Goal: Book appointment/travel/reservation

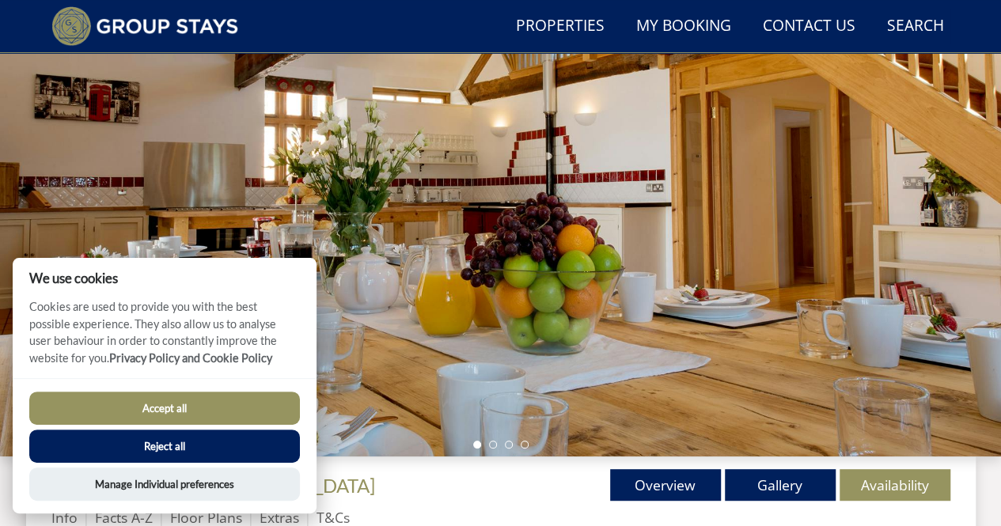
scroll to position [187, 0]
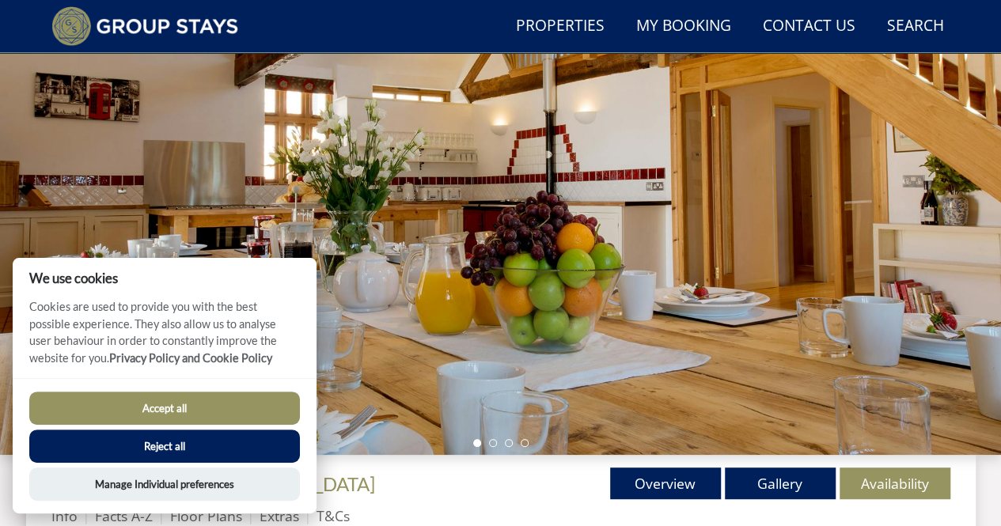
click at [190, 447] on button "Reject all" at bounding box center [164, 446] width 271 height 33
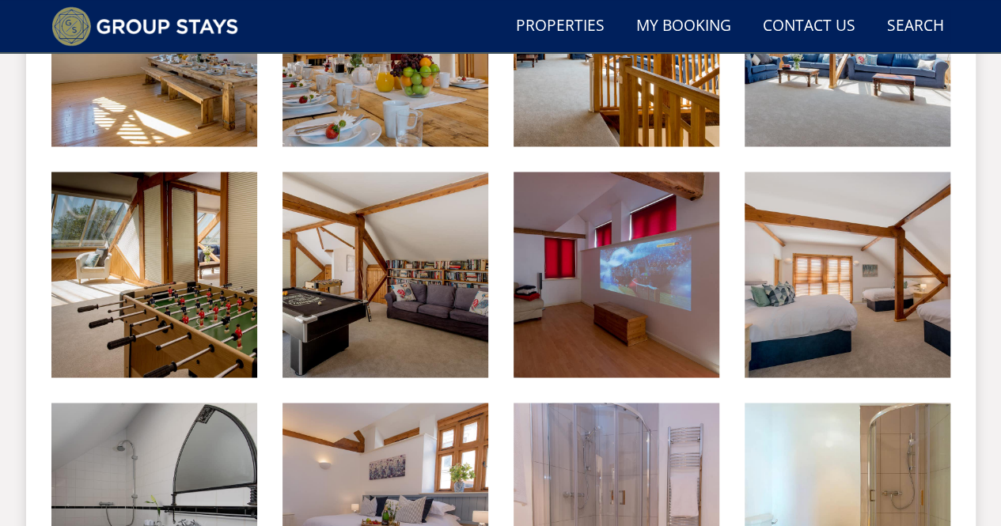
scroll to position [1264, 0]
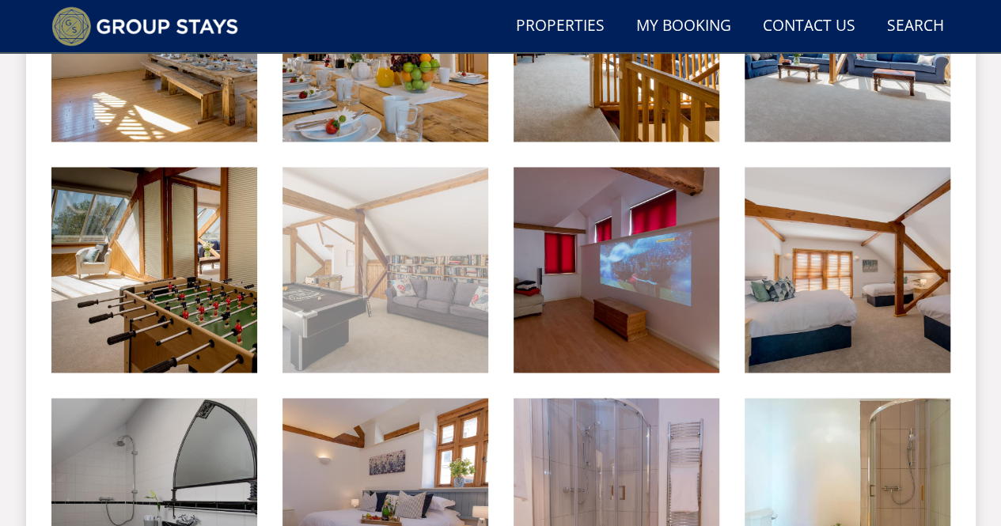
click at [358, 309] on img at bounding box center [385, 270] width 206 height 206
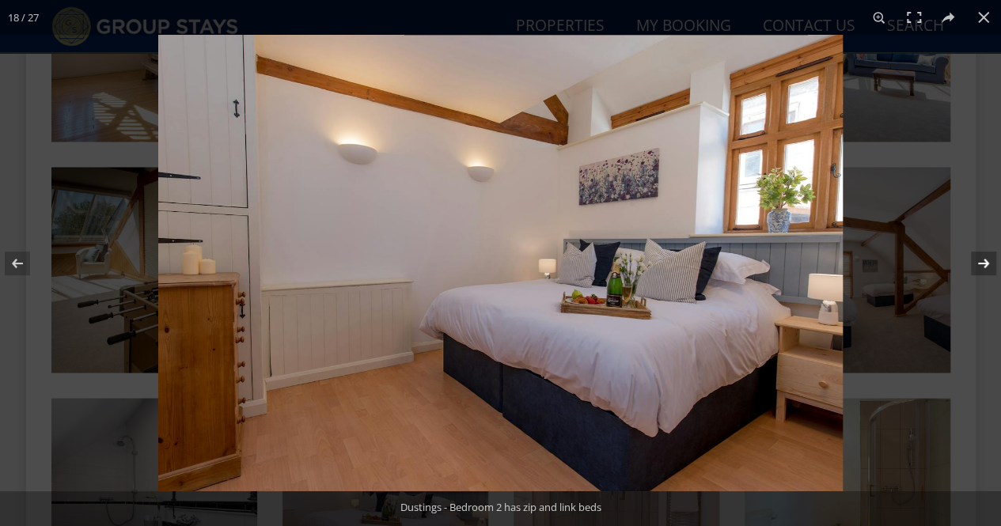
click at [972, 243] on button at bounding box center [972, 263] width 55 height 79
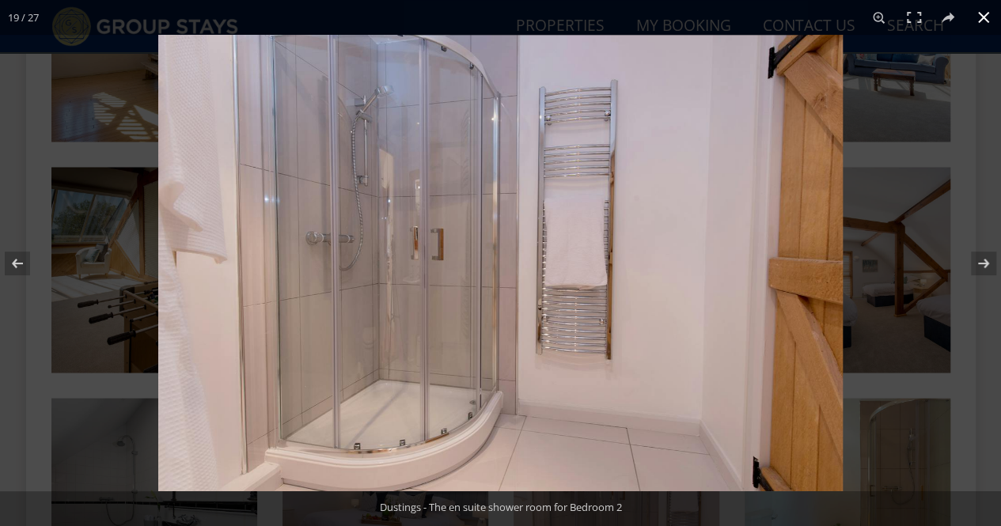
click at [9, 154] on div at bounding box center [500, 263] width 1001 height 526
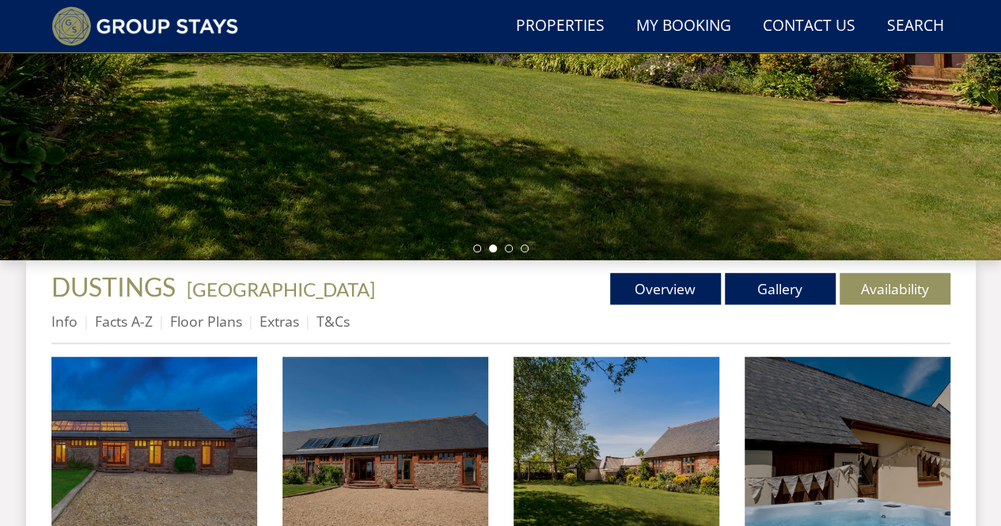
scroll to position [367, 0]
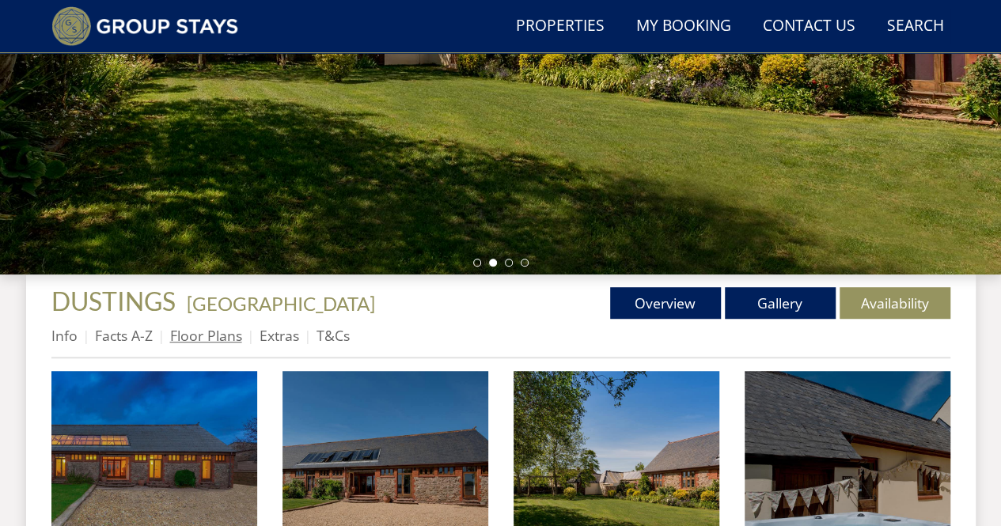
click at [204, 332] on link "Floor Plans" at bounding box center [206, 335] width 72 height 19
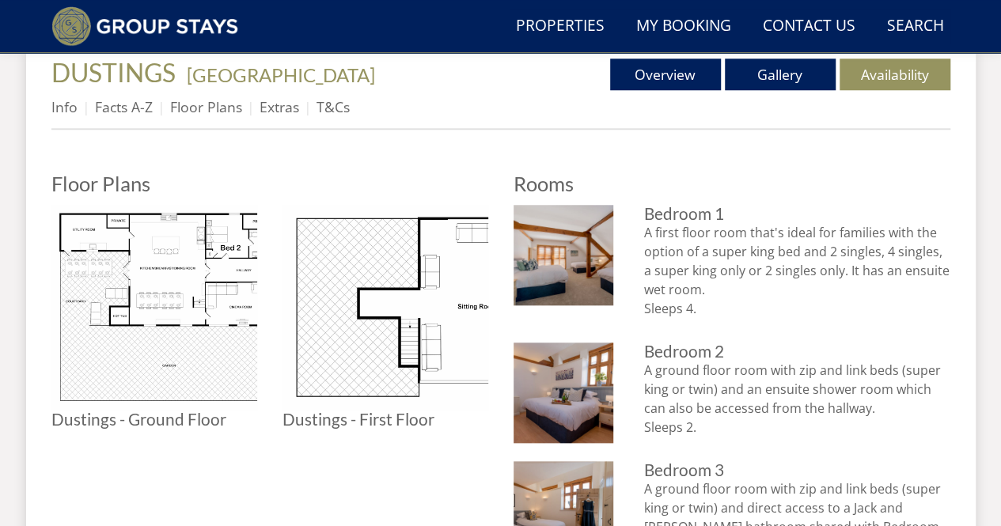
scroll to position [680, 0]
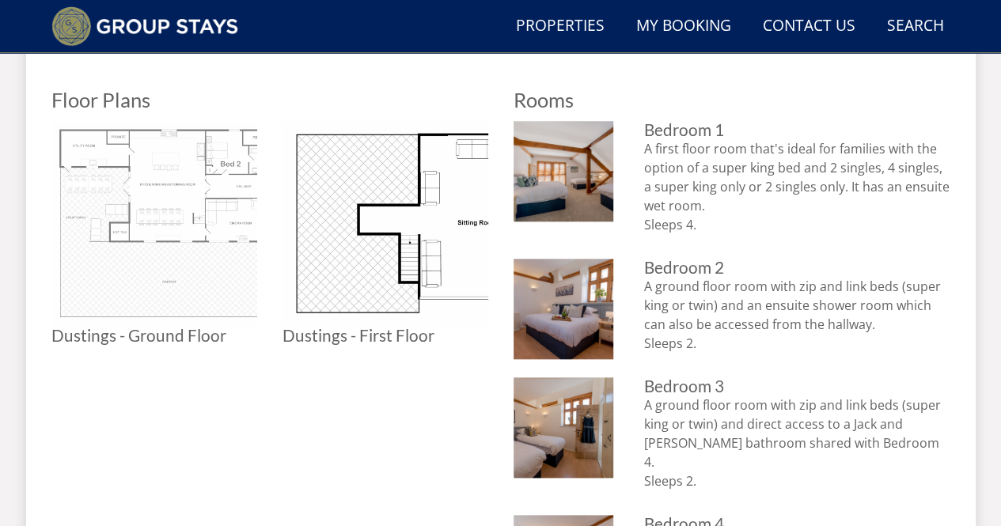
click at [207, 200] on img at bounding box center [154, 224] width 206 height 206
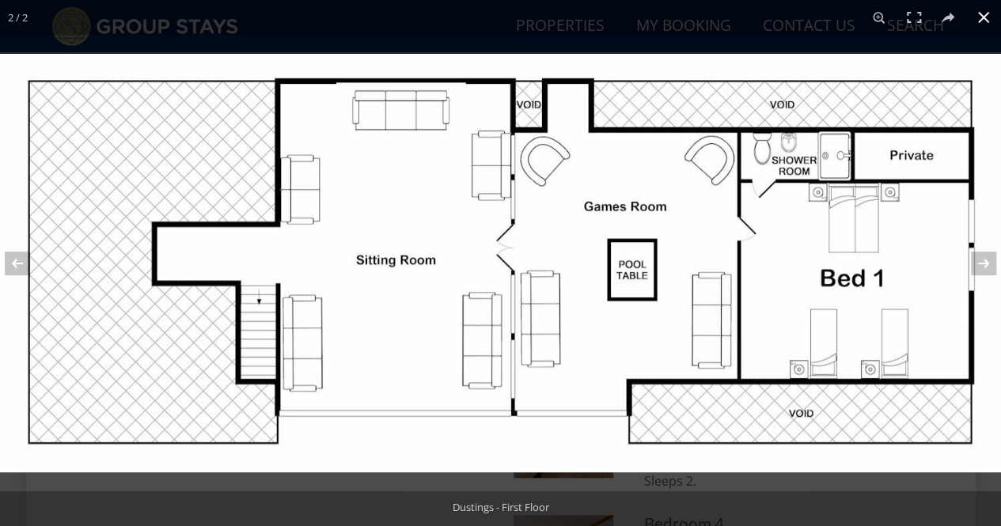
click at [987, 9] on button at bounding box center [983, 17] width 35 height 35
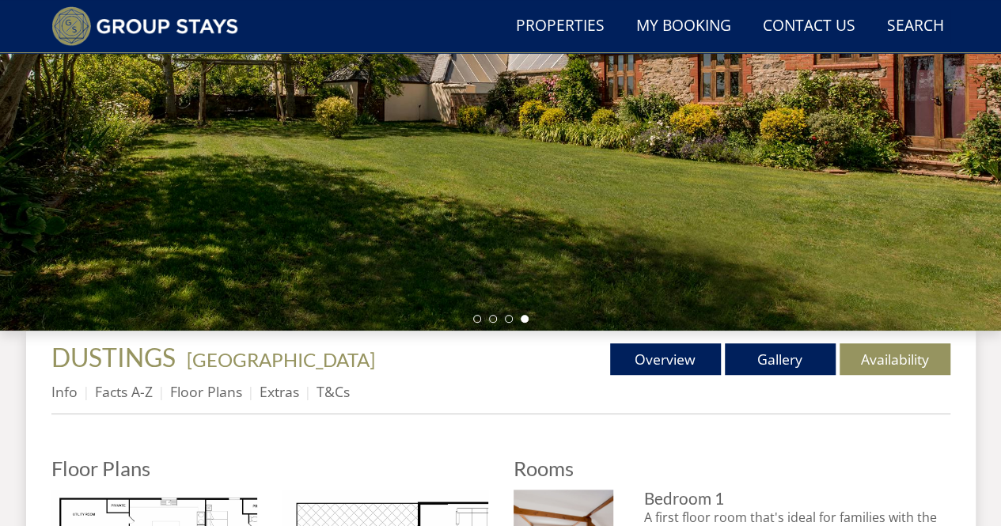
scroll to position [313, 0]
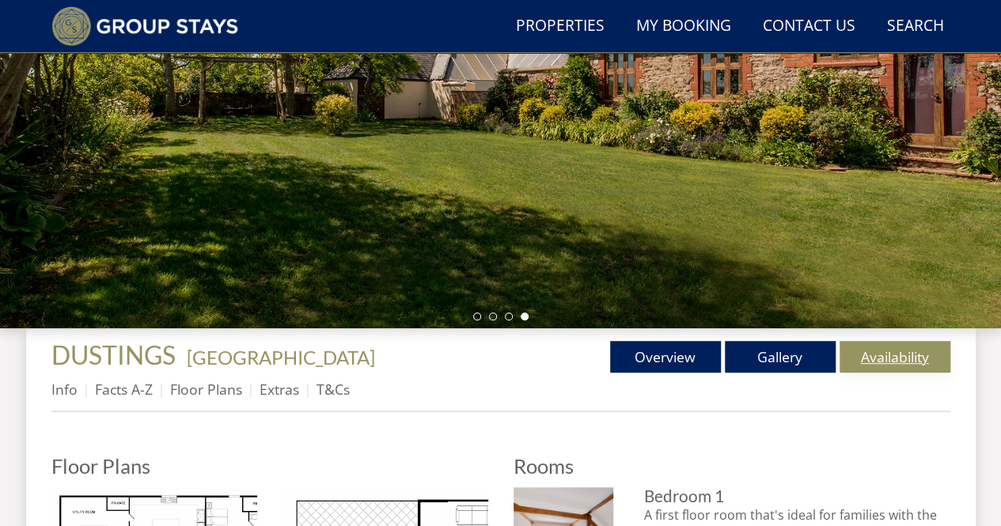
click at [869, 358] on link "Availability" at bounding box center [894, 357] width 111 height 32
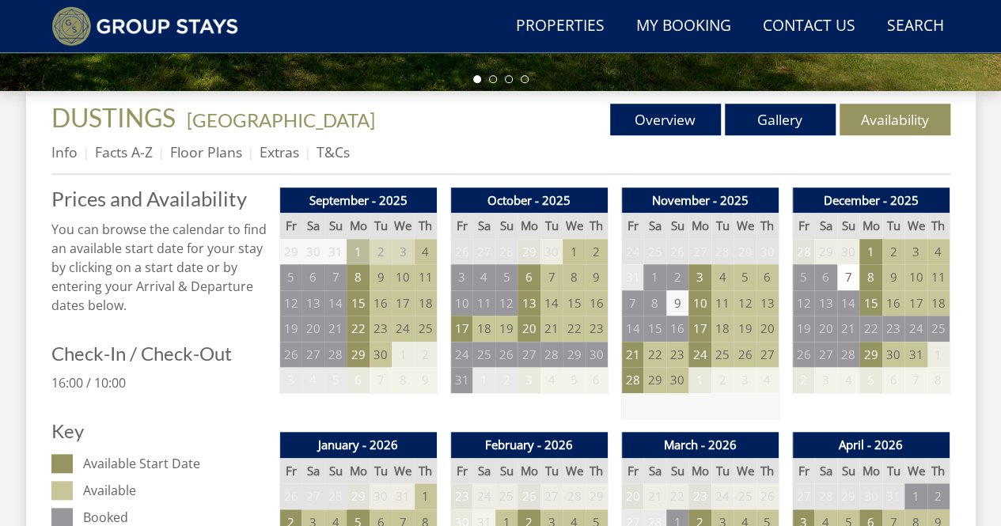
scroll to position [552, 0]
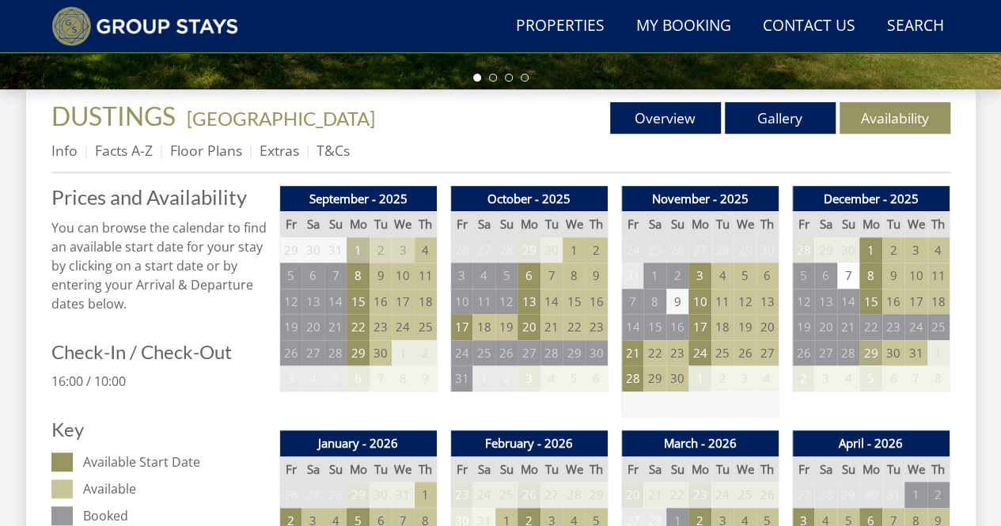
click at [870, 344] on td "29" at bounding box center [870, 353] width 22 height 26
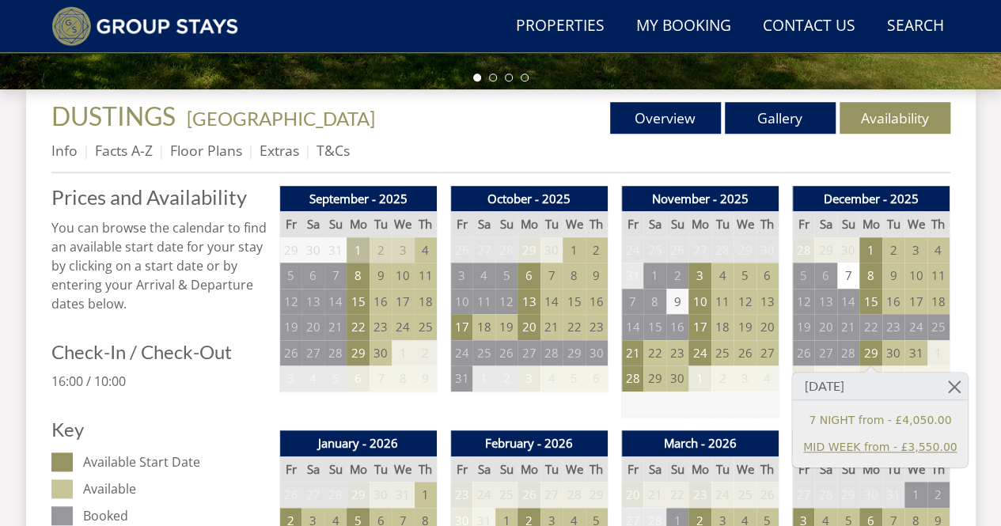
click at [834, 453] on link "MID WEEK from - £3,550.00" at bounding box center [879, 447] width 153 height 17
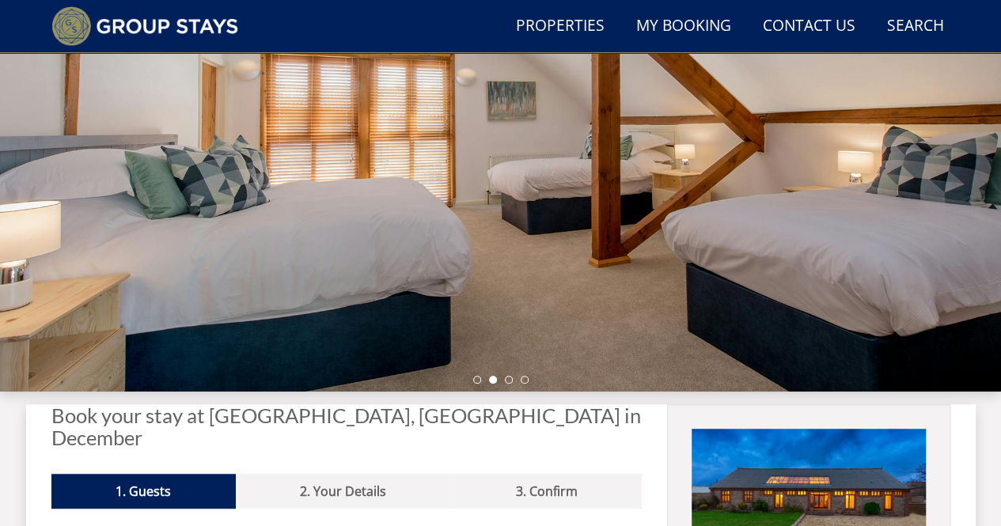
scroll to position [253, 0]
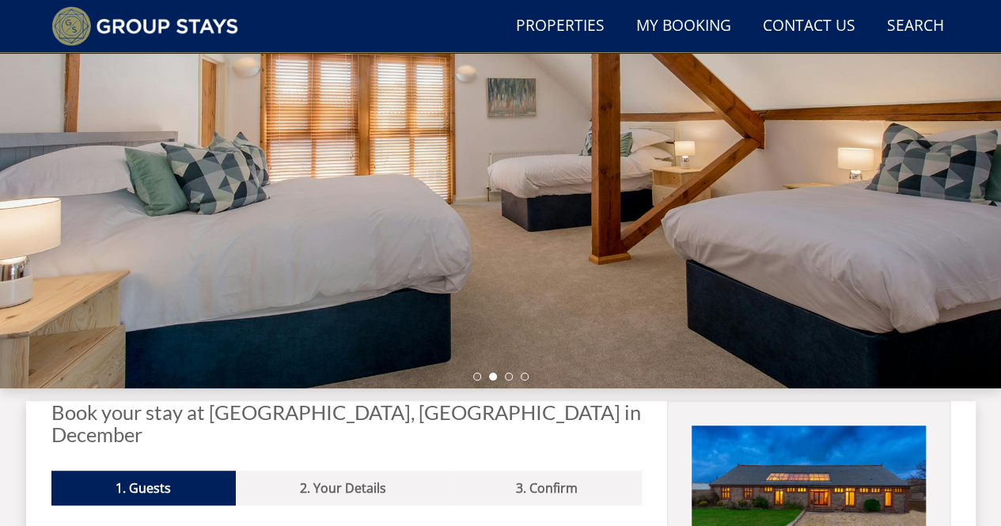
click at [514, 376] on ul at bounding box center [500, 377] width 55 height 8
click at [512, 376] on ul at bounding box center [500, 377] width 55 height 8
click at [510, 376] on li at bounding box center [509, 377] width 8 height 8
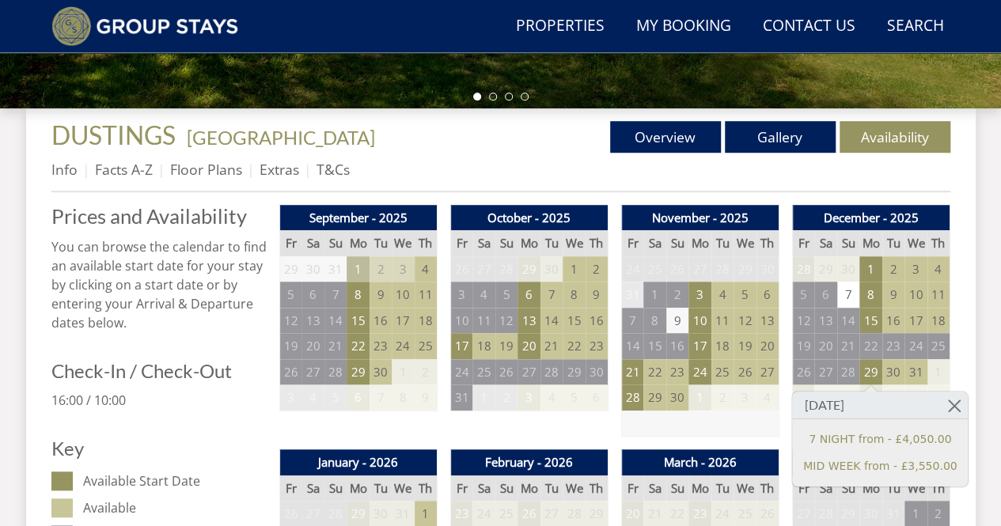
scroll to position [530, 0]
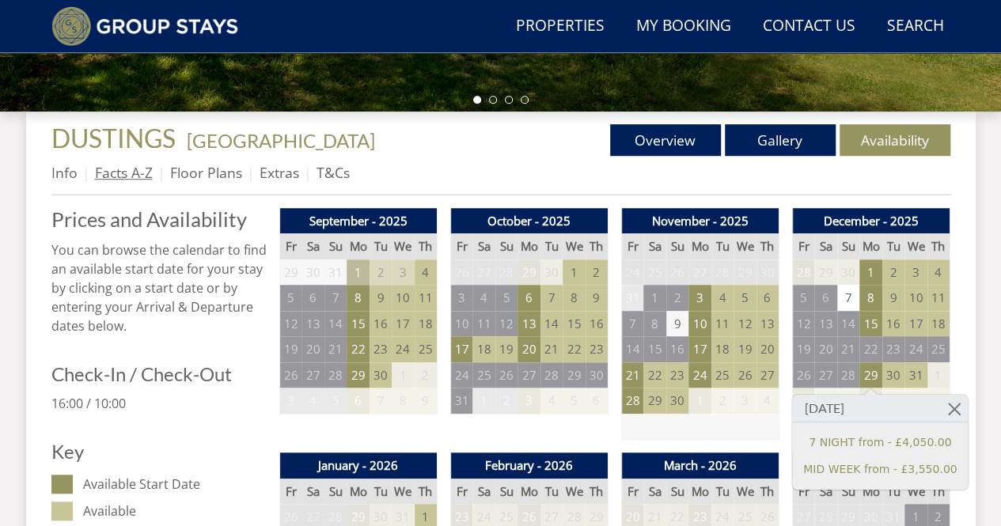
click at [140, 169] on link "Facts A-Z" at bounding box center [124, 172] width 58 height 19
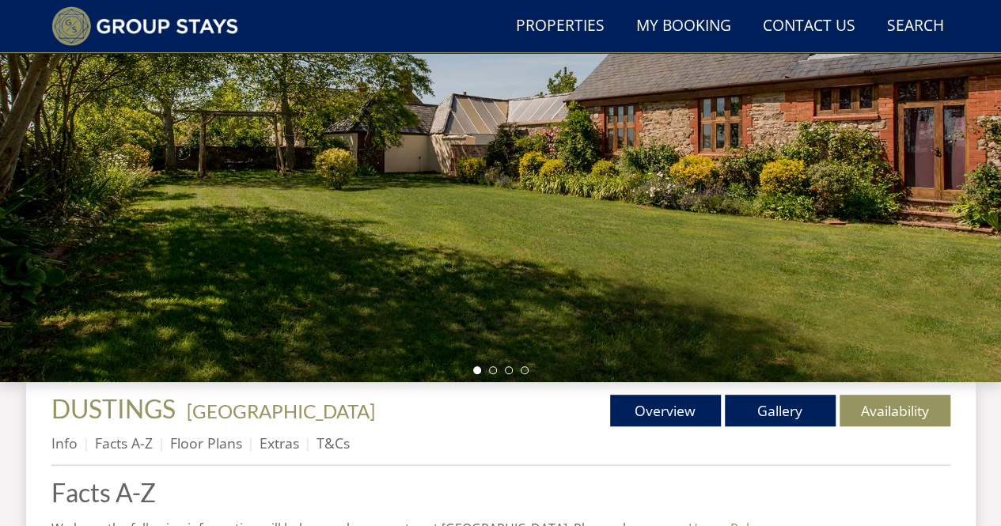
scroll to position [236, 0]
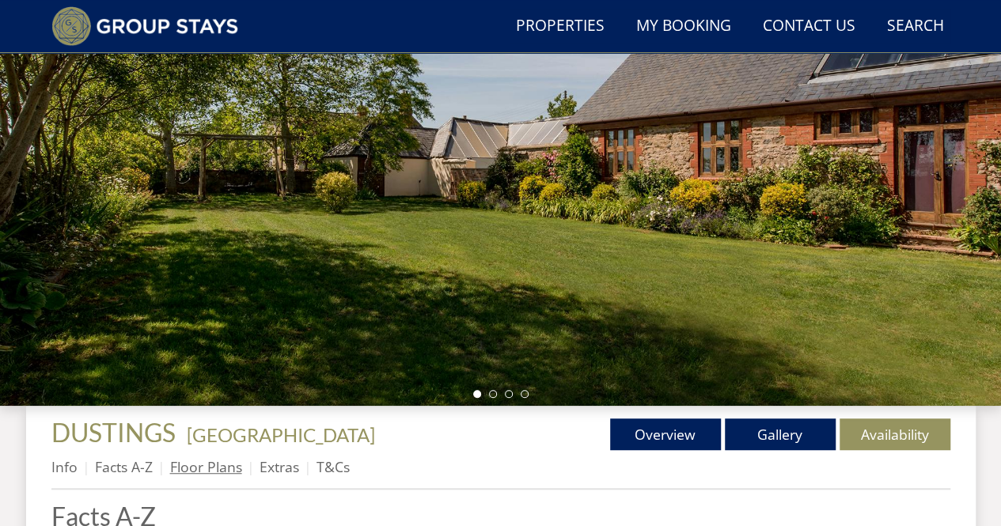
click at [224, 476] on link "Floor Plans" at bounding box center [206, 466] width 72 height 19
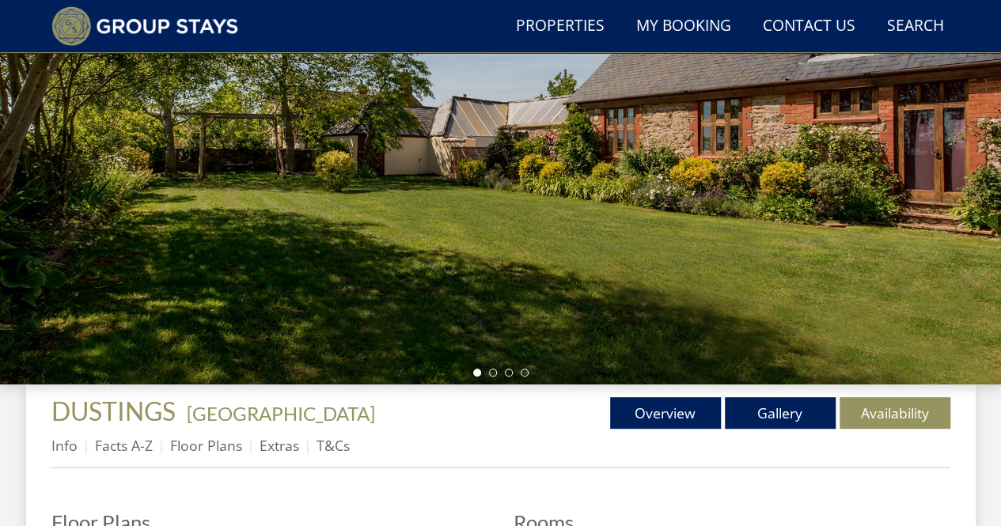
scroll to position [213, 0]
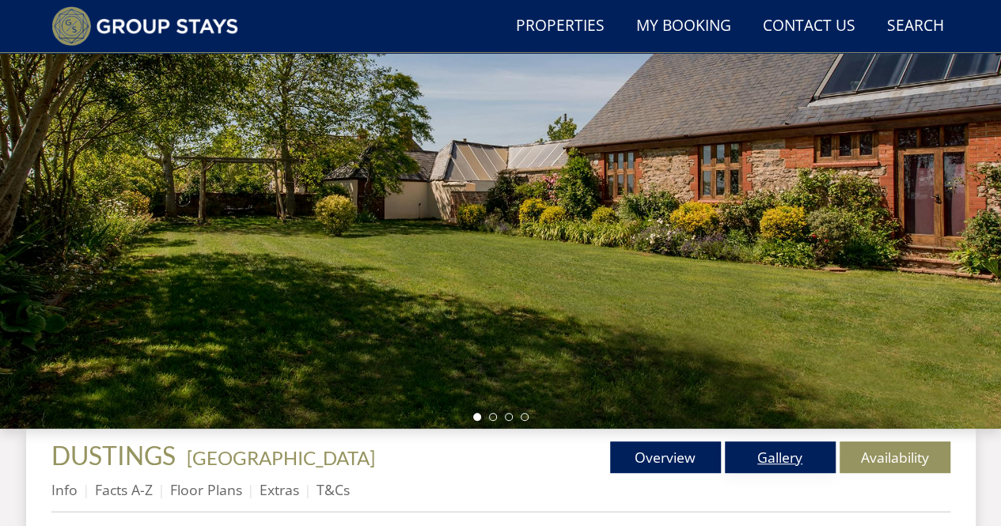
click at [763, 449] on link "Gallery" at bounding box center [780, 457] width 111 height 32
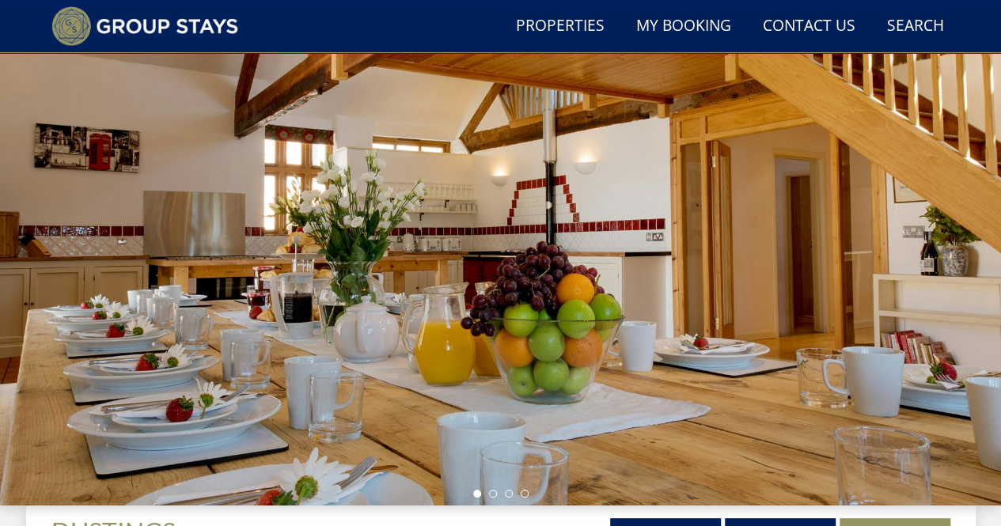
scroll to position [135, 0]
